Goal: Communication & Community: Answer question/provide support

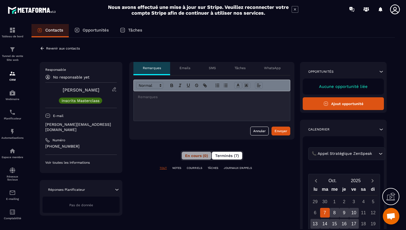
click at [216, 157] on span "Terminés (7)" at bounding box center [227, 155] width 24 height 4
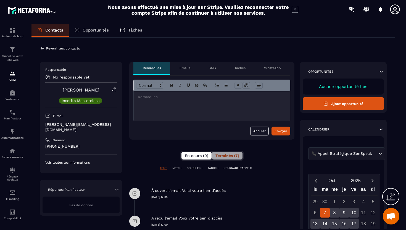
click at [192, 154] on span "En cours (0)" at bounding box center [196, 155] width 23 height 4
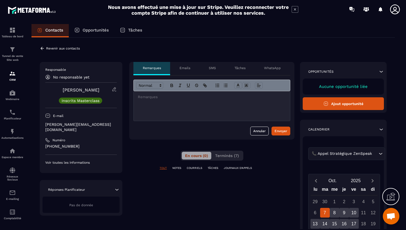
click at [184, 109] on div at bounding box center [212, 106] width 156 height 30
click at [84, 125] on p "[PERSON_NAME][EMAIL_ADDRESS][DOMAIN_NAME]" at bounding box center [80, 127] width 71 height 10
copy div "[PERSON_NAME][EMAIL_ADDRESS][DOMAIN_NAME]"
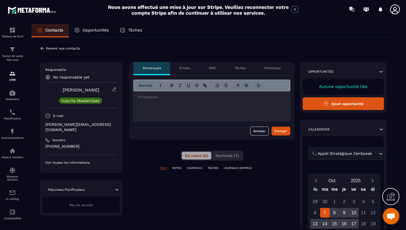
click at [145, 109] on div at bounding box center [212, 106] width 156 height 30
click at [275, 130] on div "Envoyer" at bounding box center [280, 131] width 13 height 6
